Goal: Task Accomplishment & Management: Use online tool/utility

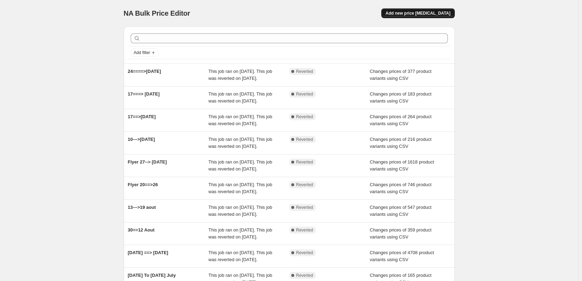
click at [418, 14] on span "Add new price [MEDICAL_DATA]" at bounding box center [417, 13] width 65 height 6
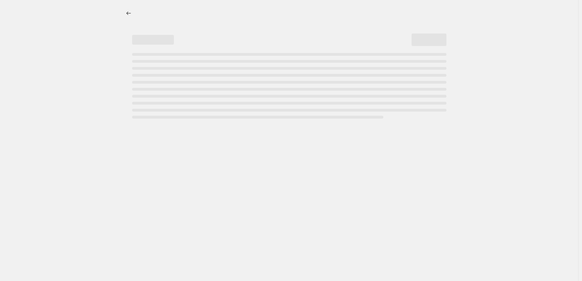
select select "percentage"
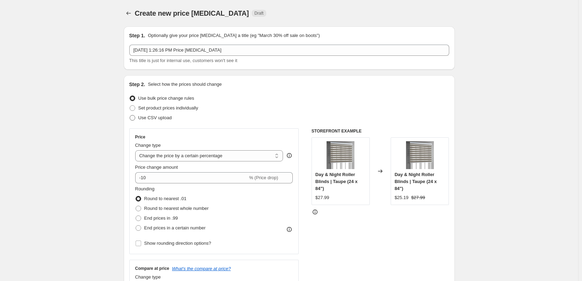
click at [134, 118] on span at bounding box center [133, 118] width 6 height 6
click at [130, 115] on input "Use CSV upload" at bounding box center [130, 115] width 0 height 0
radio input "true"
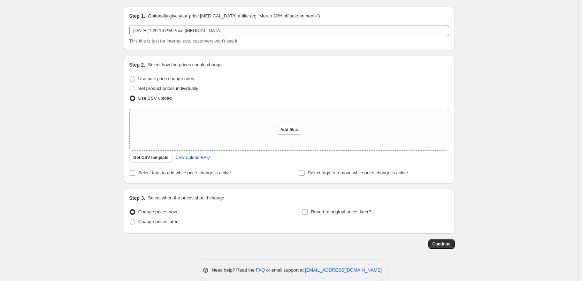
scroll to position [30, 0]
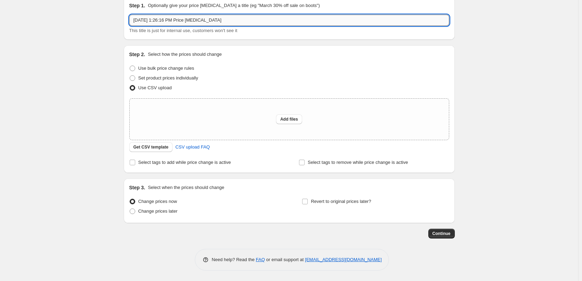
click at [219, 21] on input "[DATE] 1:26:16 PM Price [MEDICAL_DATA]" at bounding box center [289, 20] width 320 height 11
click at [205, 19] on input "[DATE] 1:26:16 PM Price [MEDICAL_DATA]" at bounding box center [289, 20] width 320 height 11
click at [200, 21] on input "[DATE] 1:26:16 PM Price [MEDICAL_DATA]" at bounding box center [289, 20] width 320 height 11
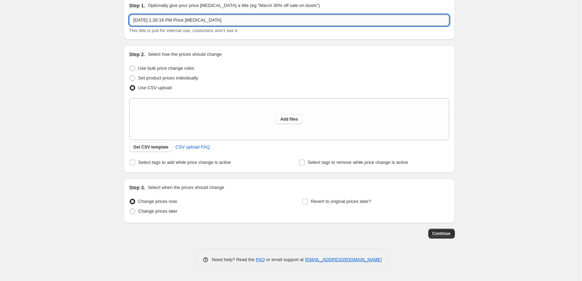
click at [200, 21] on input "[DATE] 1:26:16 PM Price [MEDICAL_DATA]" at bounding box center [289, 20] width 320 height 11
type input "1 octobre"
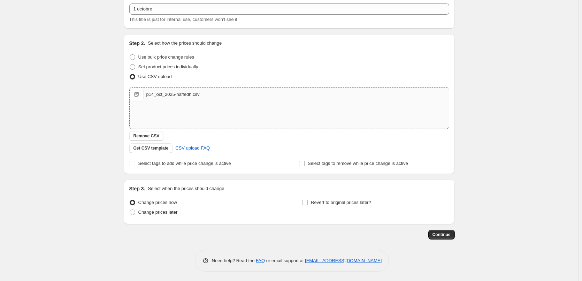
scroll to position [42, 0]
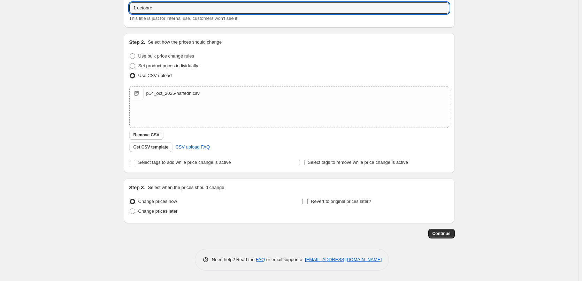
click at [307, 204] on input "Revert to original prices later?" at bounding box center [305, 202] width 6 height 6
checkbox input "true"
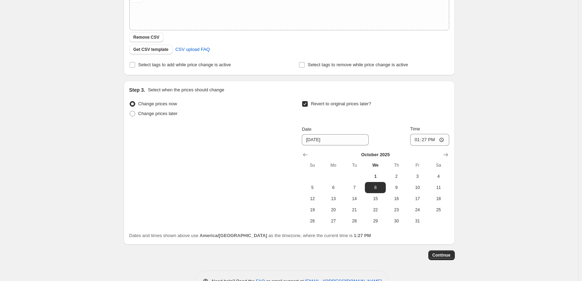
scroll to position [147, 0]
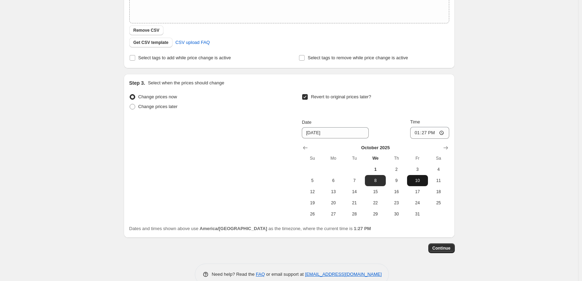
click at [416, 182] on span "10" at bounding box center [417, 181] width 15 height 6
type input "[DATE]"
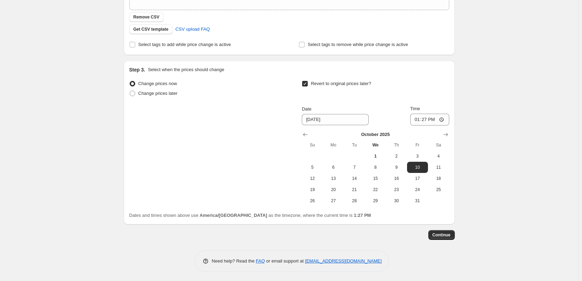
scroll to position [161, 0]
click at [446, 235] on span "Continue" at bounding box center [441, 234] width 18 height 6
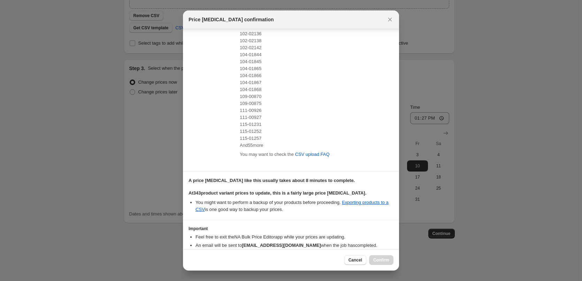
scroll to position [113, 0]
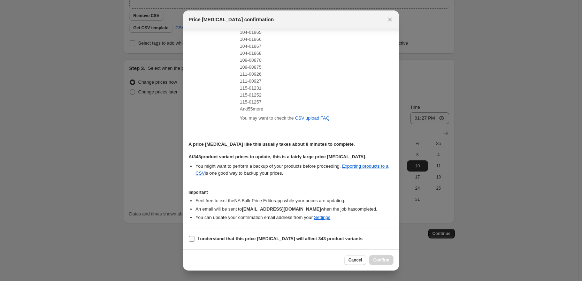
click at [193, 239] on input "I understand that this price [MEDICAL_DATA] will affect 343 product variants" at bounding box center [192, 239] width 6 height 6
checkbox input "true"
click at [384, 262] on span "Confirm" at bounding box center [381, 260] width 16 height 6
